Goal: Find specific page/section: Find specific page/section

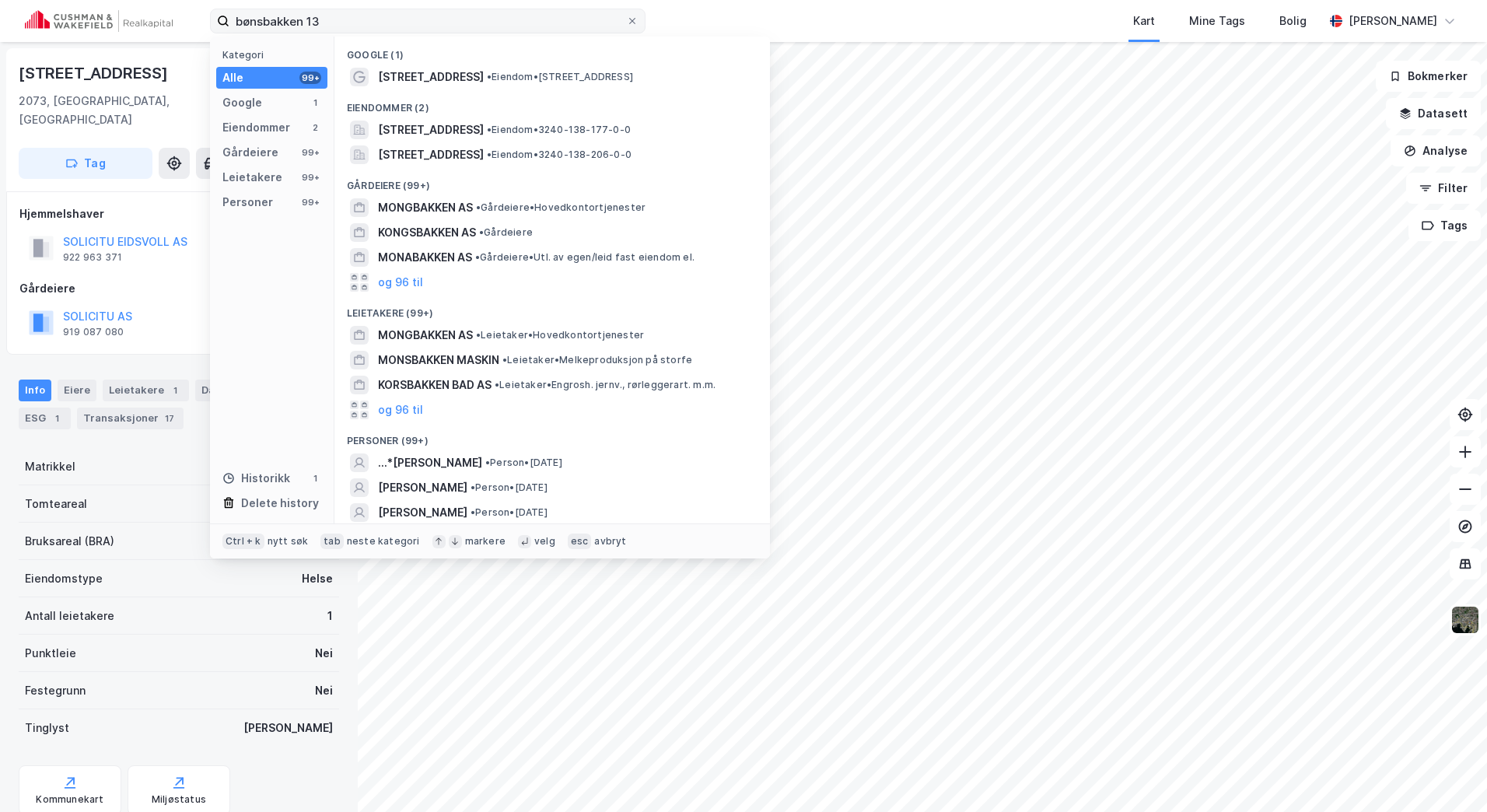
scroll to position [1, 0]
click at [106, 19] on div "bønsbakken 13 Kategori Alle 99+ Google 1 Eiendommer 2 Gårdeiere 99+ Leietakere …" at bounding box center [744, 21] width 1487 height 42
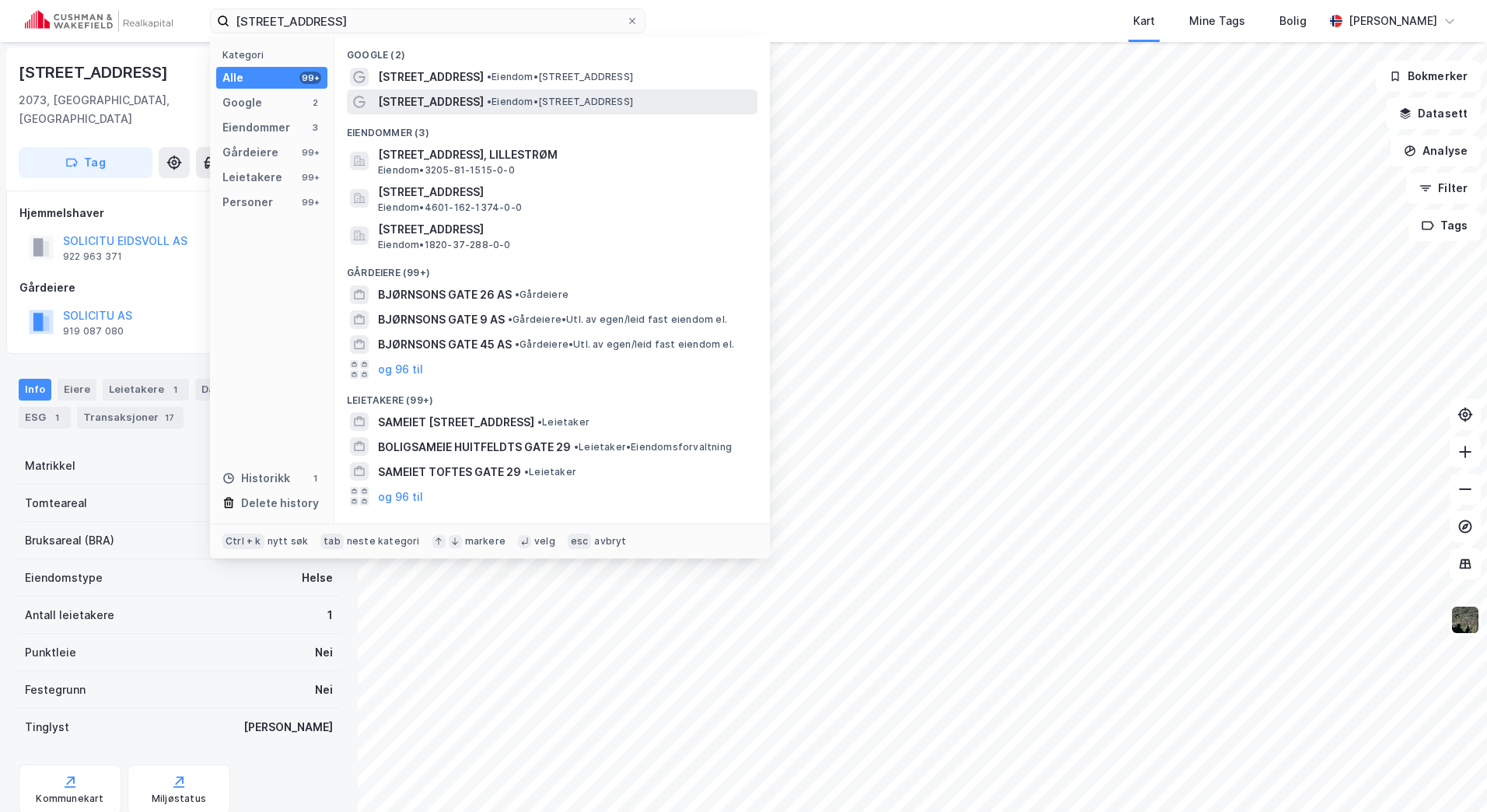
type input "[STREET_ADDRESS]"
click at [508, 98] on span "• Eiendom • [STREET_ADDRESS]" at bounding box center [560, 101] width 146 height 13
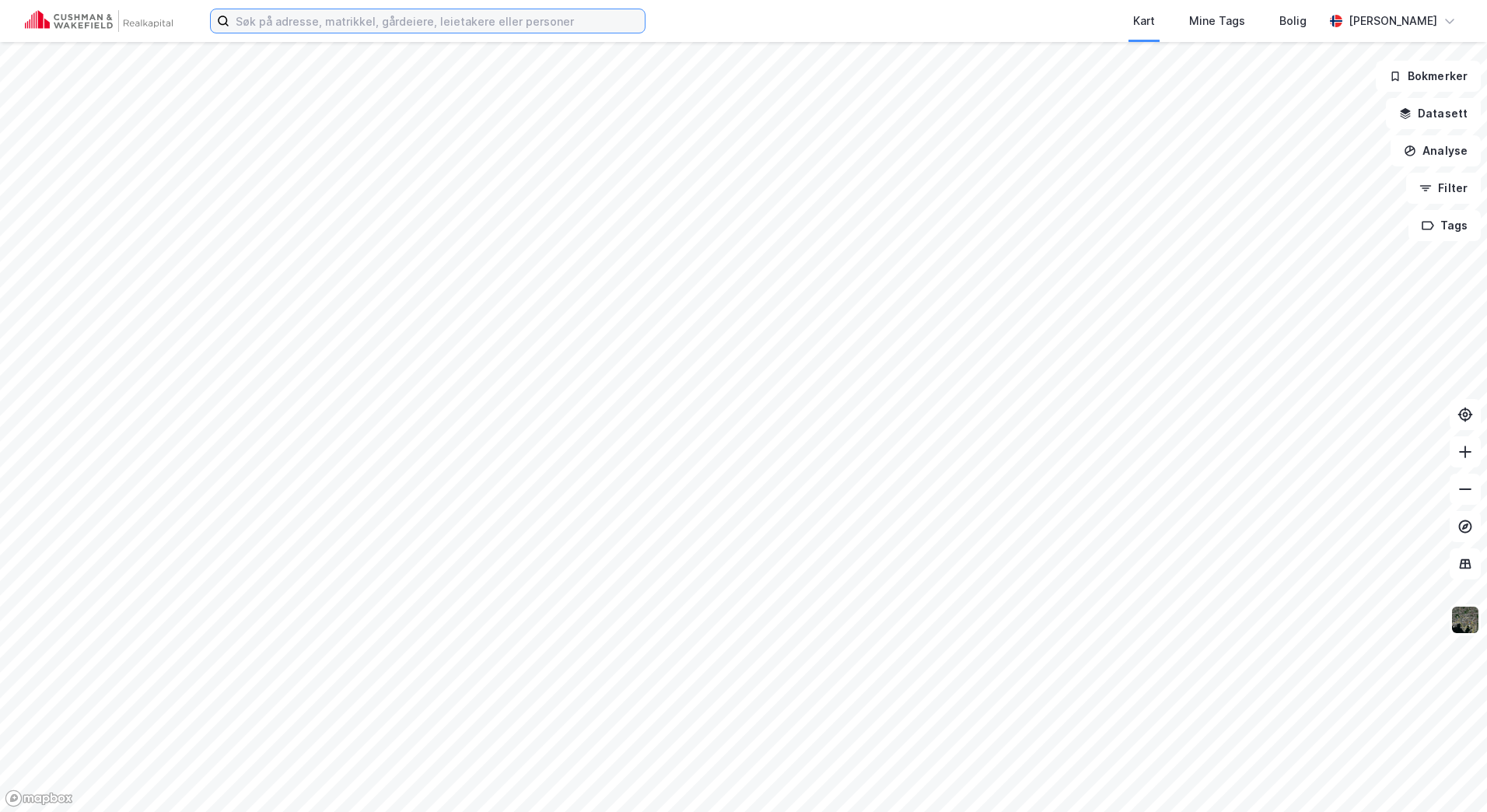
click at [292, 12] on input at bounding box center [437, 21] width 416 height 23
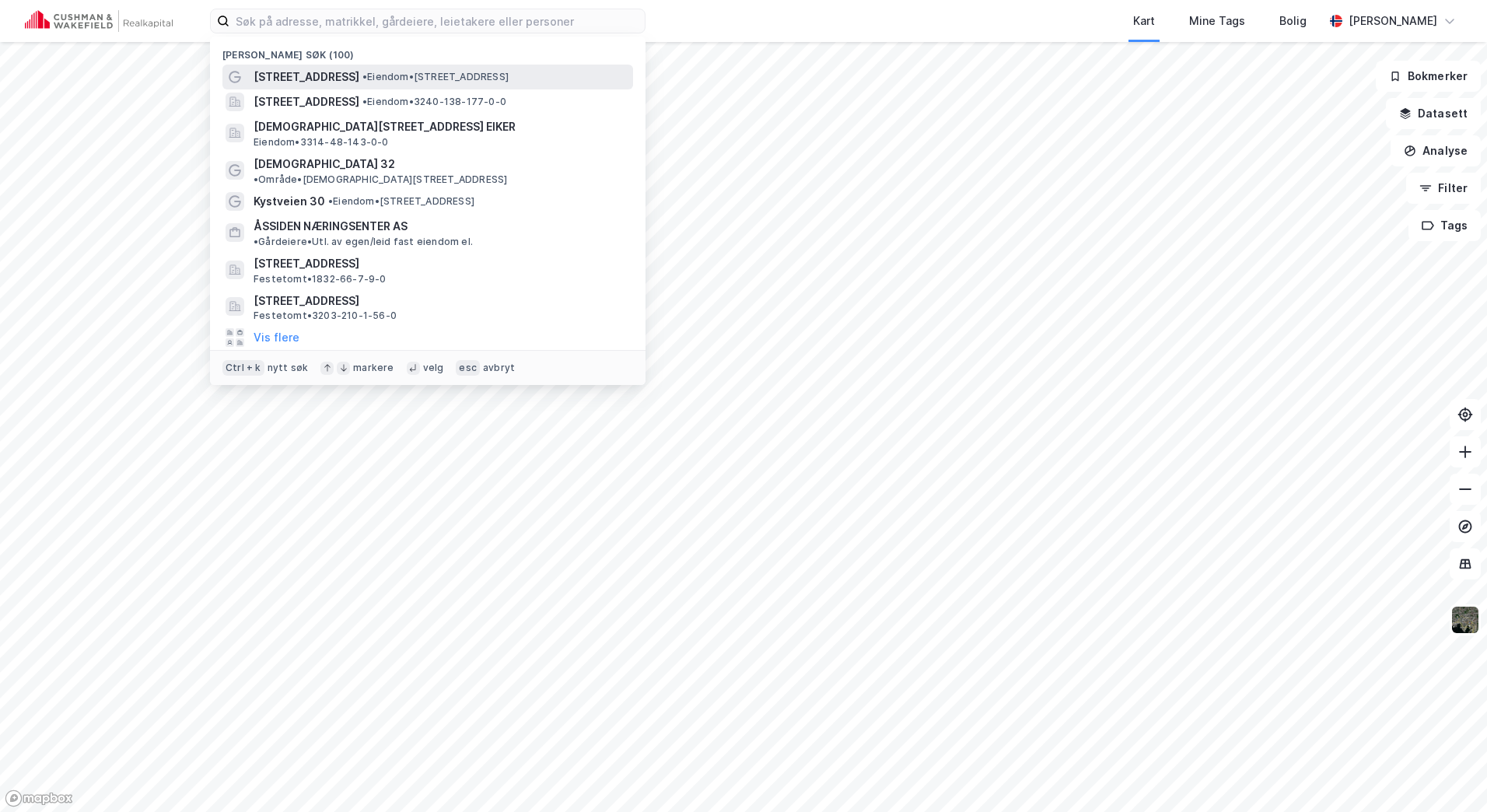
click at [322, 66] on div "[STREET_ADDRESS] • Eiendom • [STREET_ADDRESS]" at bounding box center [427, 77] width 411 height 25
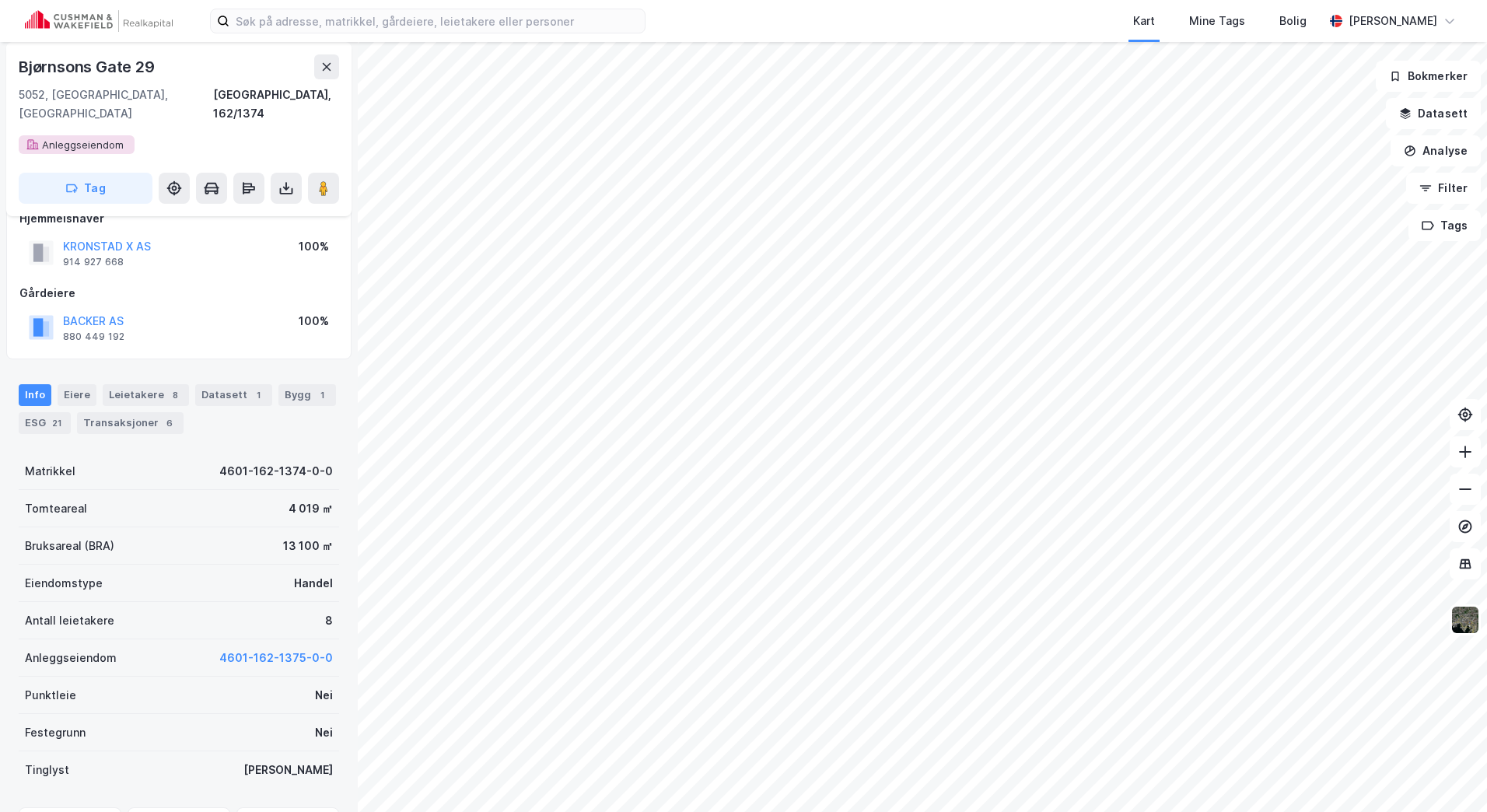
scroll to position [26, 0]
